Goal: Check status: Check status

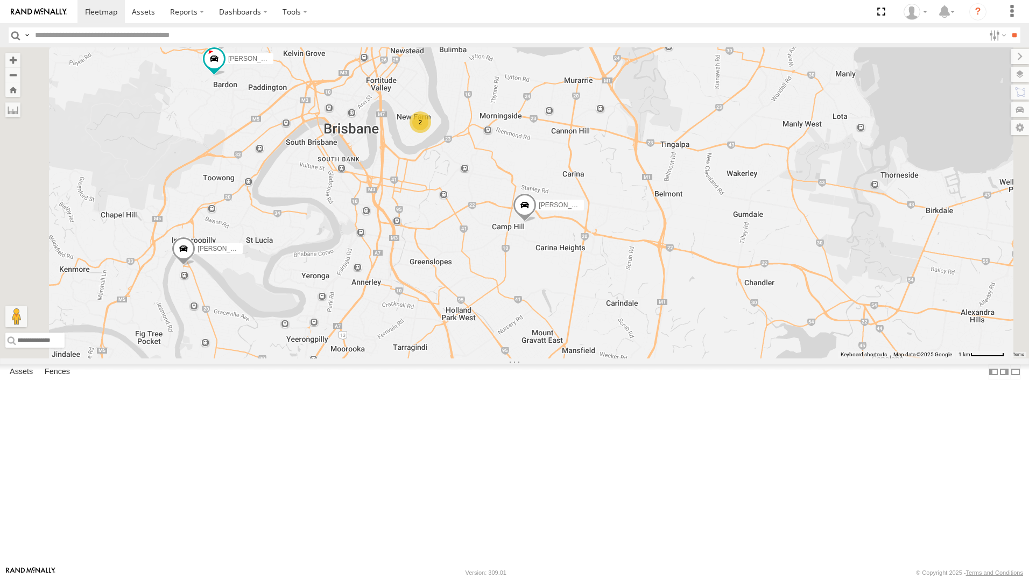
click at [0, 0] on div "All Assets" at bounding box center [0, 0] width 0 height 0
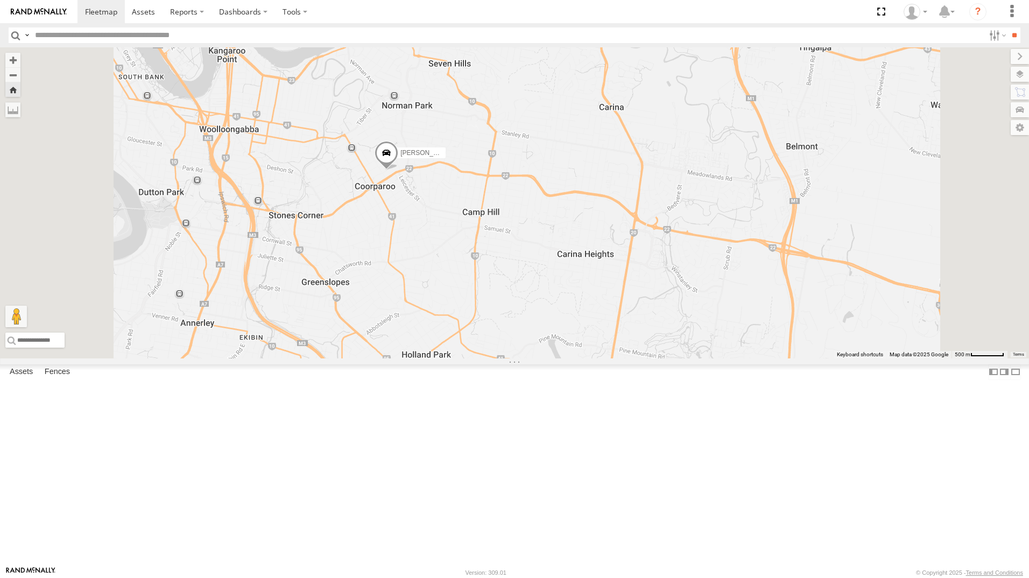
click at [0, 0] on div "All Assets" at bounding box center [0, 0] width 0 height 0
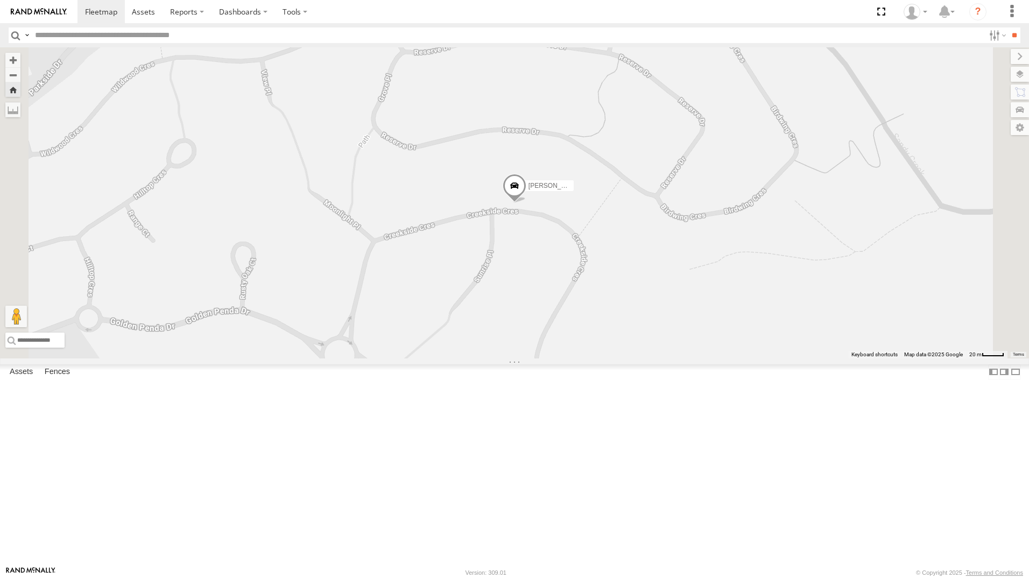
click at [0, 0] on span at bounding box center [0, 0] width 0 height 0
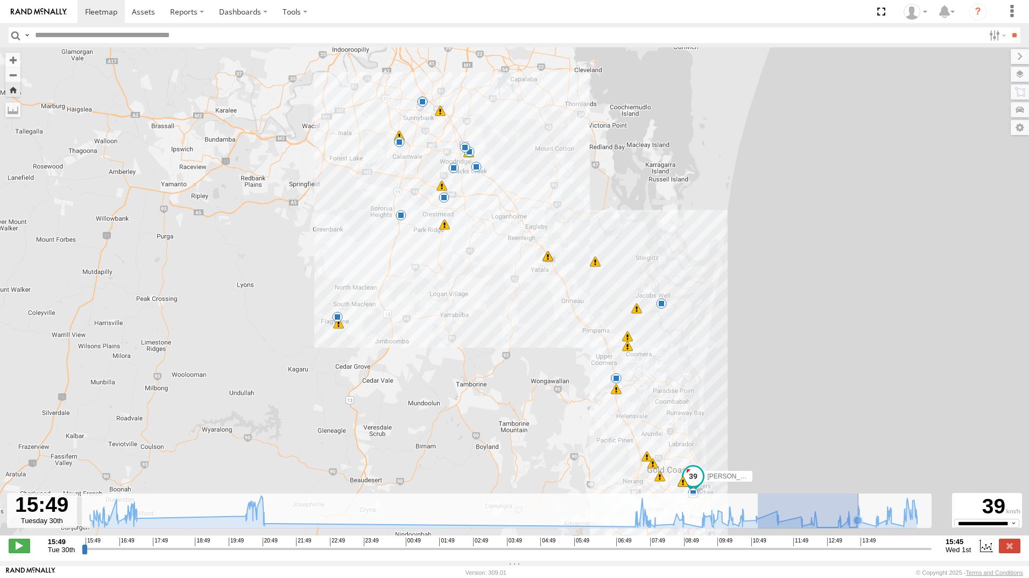
drag, startPoint x: 808, startPoint y: 513, endPoint x: 866, endPoint y: 517, distance: 58.2
type input "**********"
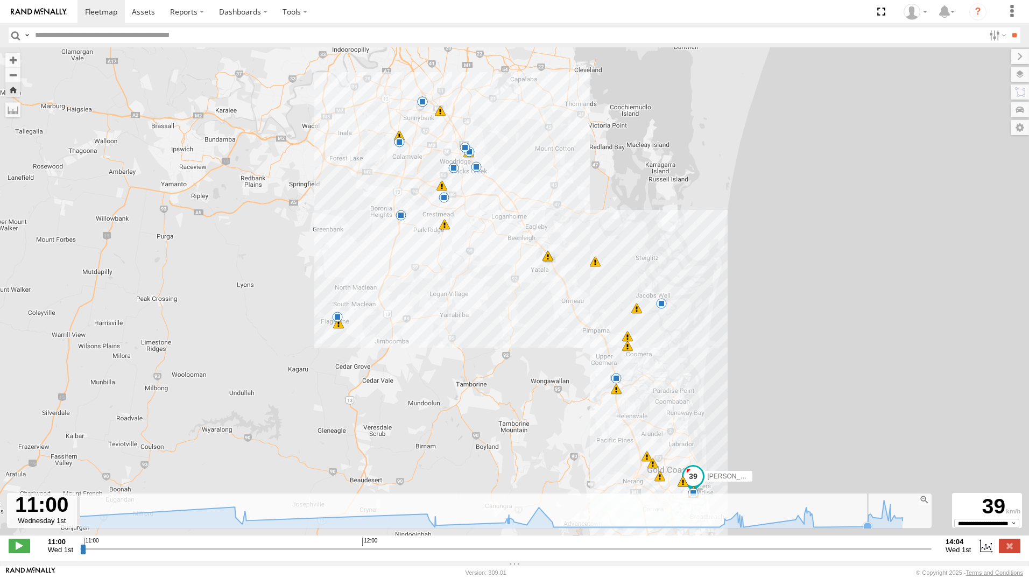
click at [845, 522] on rect at bounding box center [504, 510] width 849 height 35
click at [678, 527] on icon at bounding box center [490, 513] width 835 height 27
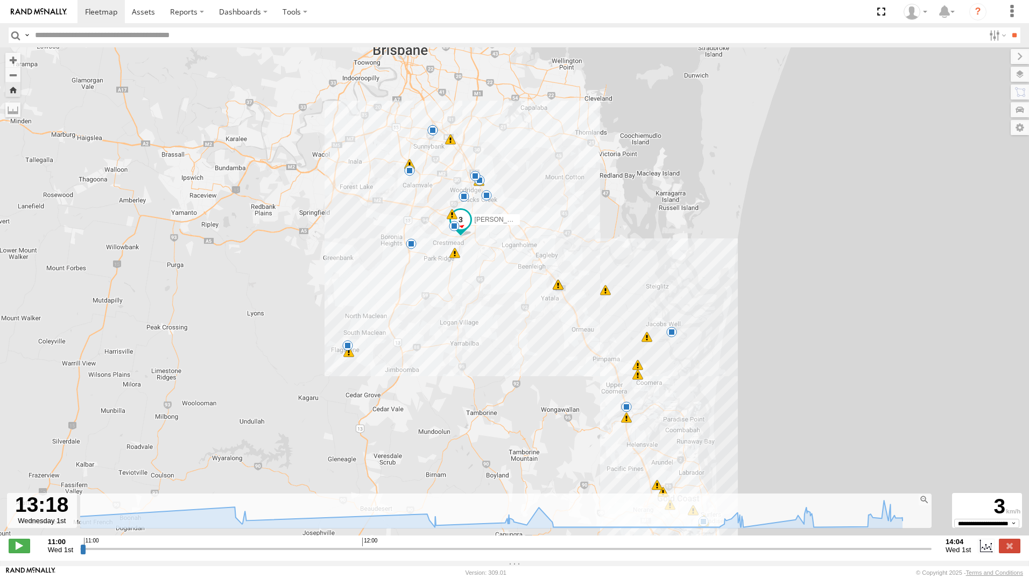
drag, startPoint x: 462, startPoint y: 273, endPoint x: 497, endPoint y: 355, distance: 88.7
click at [497, 355] on div "[PERSON_NAME] - 347FB3 15:49 Tue 15:51 Tue 15:54 Tue 16:00 Tue 16:00 Tue 16:06 …" at bounding box center [514, 296] width 1029 height 499
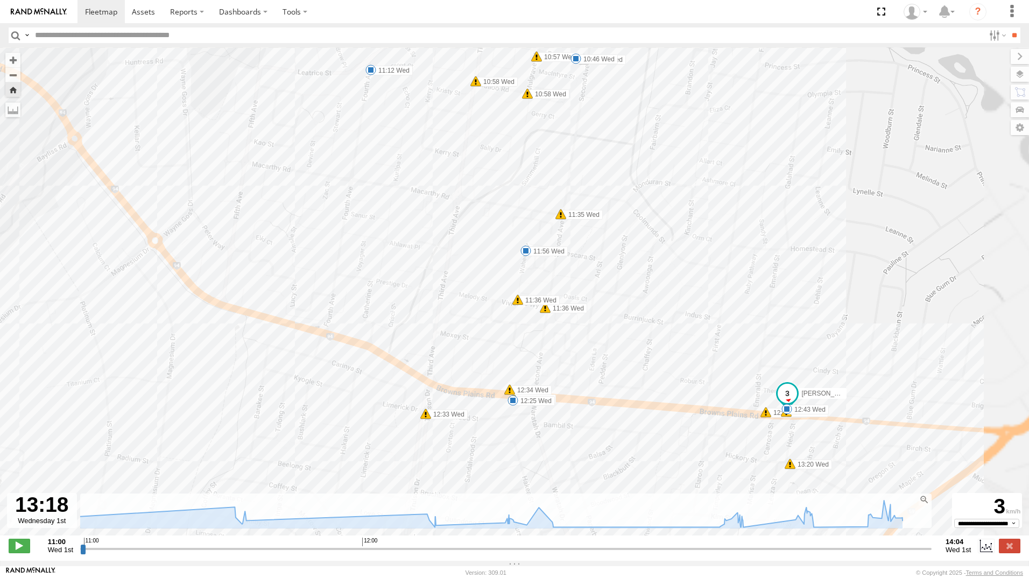
drag, startPoint x: 690, startPoint y: 259, endPoint x: 619, endPoint y: 304, distance: 84.5
click at [619, 304] on div "[PERSON_NAME] - 347FB3 15:49 Tue 15:51 Tue 15:54 Tue 16:00 Tue 16:00 Tue 16:06 …" at bounding box center [514, 296] width 1029 height 499
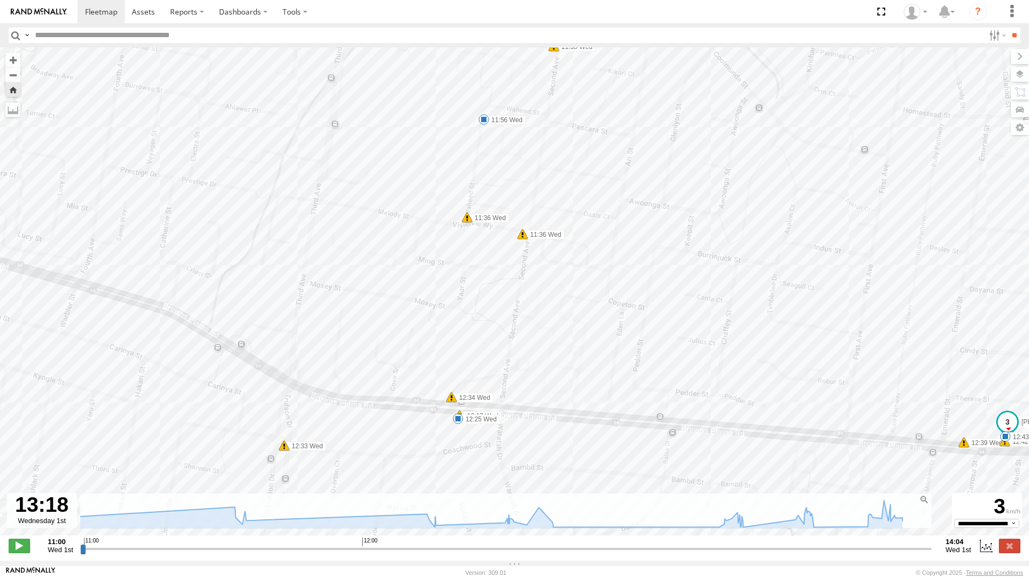
drag, startPoint x: 584, startPoint y: 286, endPoint x: 619, endPoint y: 180, distance: 111.8
click at [619, 180] on div "[PERSON_NAME] - 347FB3 15:49 Tue 15:51 Tue 15:54 Tue 16:00 Tue 16:00 Tue 16:06 …" at bounding box center [514, 296] width 1029 height 499
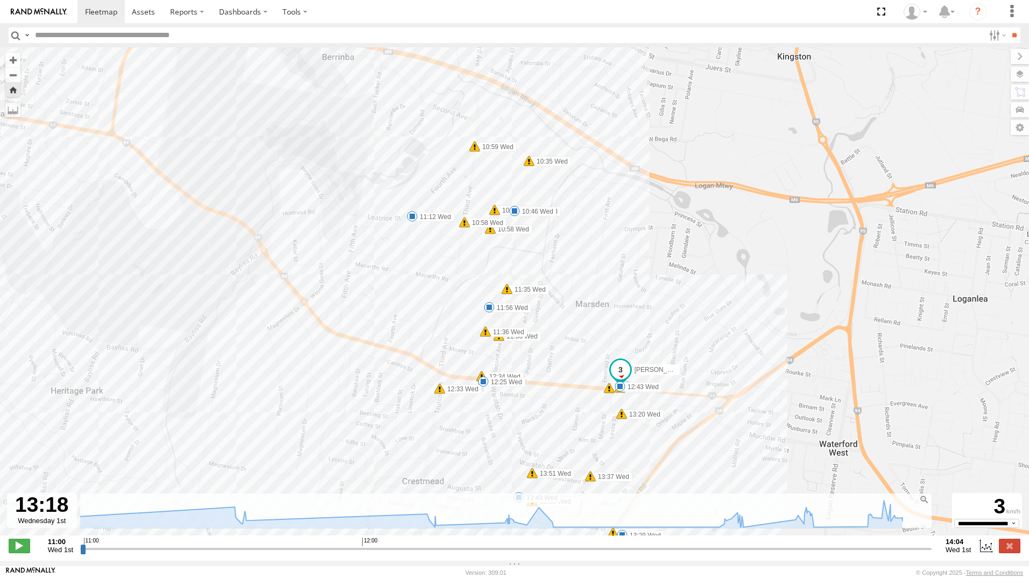
drag, startPoint x: 463, startPoint y: 205, endPoint x: 433, endPoint y: 323, distance: 121.6
click at [433, 323] on div "[PERSON_NAME] - 347FB3 15:49 Tue 15:51 Tue 15:54 Tue 16:00 Tue 16:00 Tue 16:06 …" at bounding box center [514, 296] width 1029 height 499
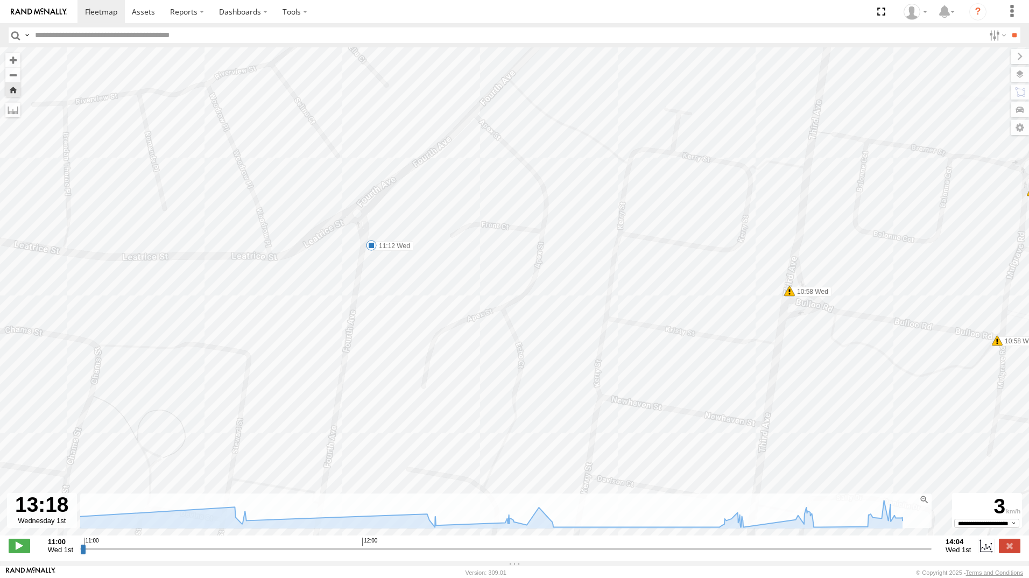
drag, startPoint x: 382, startPoint y: 243, endPoint x: 396, endPoint y: 261, distance: 23.4
click at [396, 261] on div "[PERSON_NAME] - 347FB3 15:49 Tue 15:51 Tue 15:54 Tue 16:00 Tue 16:00 Tue 16:06 …" at bounding box center [514, 296] width 1029 height 499
click at [372, 249] on span at bounding box center [371, 245] width 11 height 11
click at [381, 202] on div "[DATE]" at bounding box center [366, 201] width 30 height 6
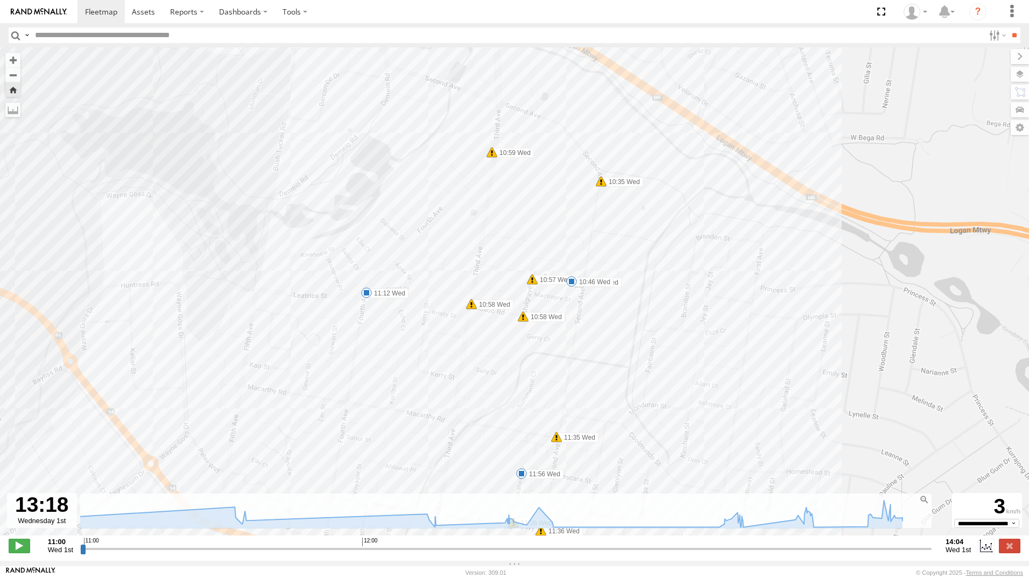
click at [31, 6] on link at bounding box center [38, 11] width 77 height 23
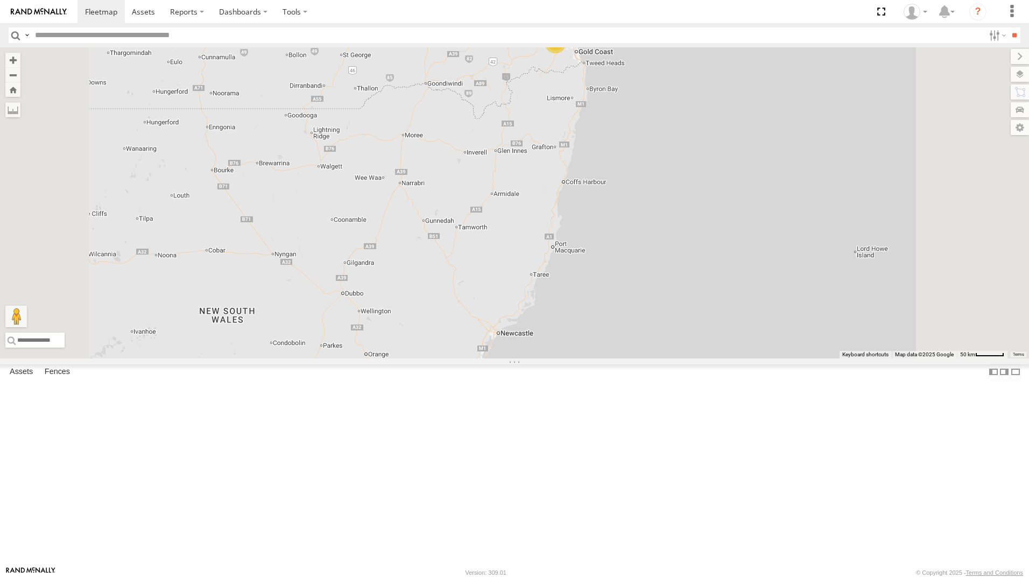
click at [0, 0] on div "All Assets" at bounding box center [0, 0] width 0 height 0
